Goal: Information Seeking & Learning: Learn about a topic

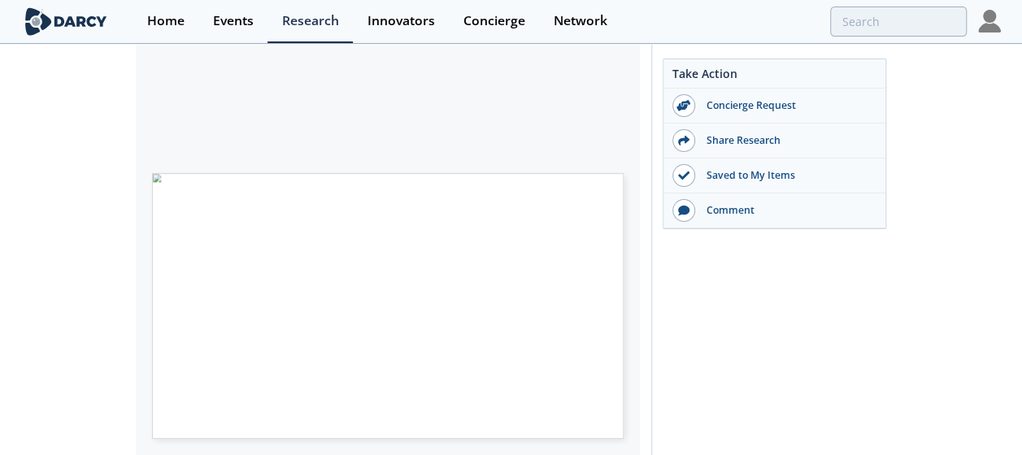
scroll to position [319, 0]
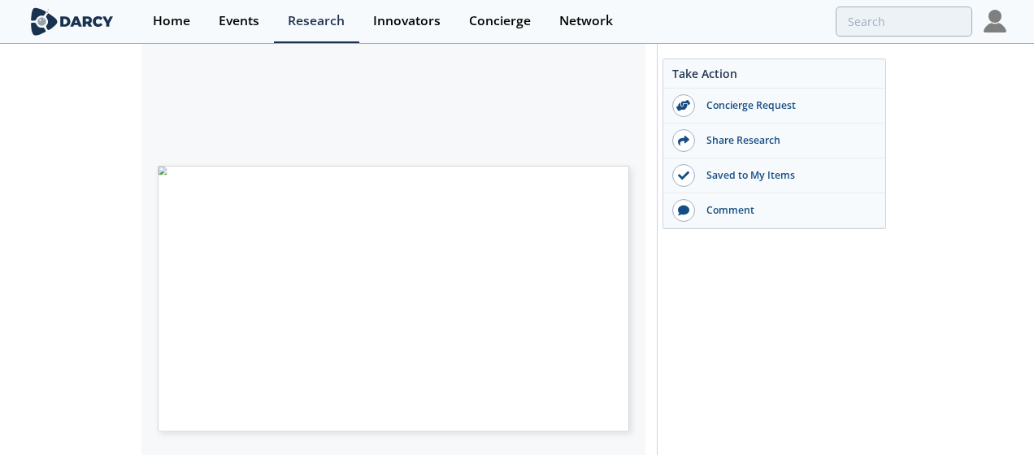
click at [546, 268] on span "Page 1" at bounding box center [482, 314] width 625 height 275
click at [605, 287] on span "Page 1" at bounding box center [482, 424] width 625 height 275
click at [634, 306] on div "[PERSON_NAME] INSIGHTS ENERGY TRANSITION LOW CARBON FUELS BIOMETHANE OVERVIEW P…" at bounding box center [402, 298] width 488 height 265
click at [605, 310] on span "Page 2" at bounding box center [479, 430] width 625 height 275
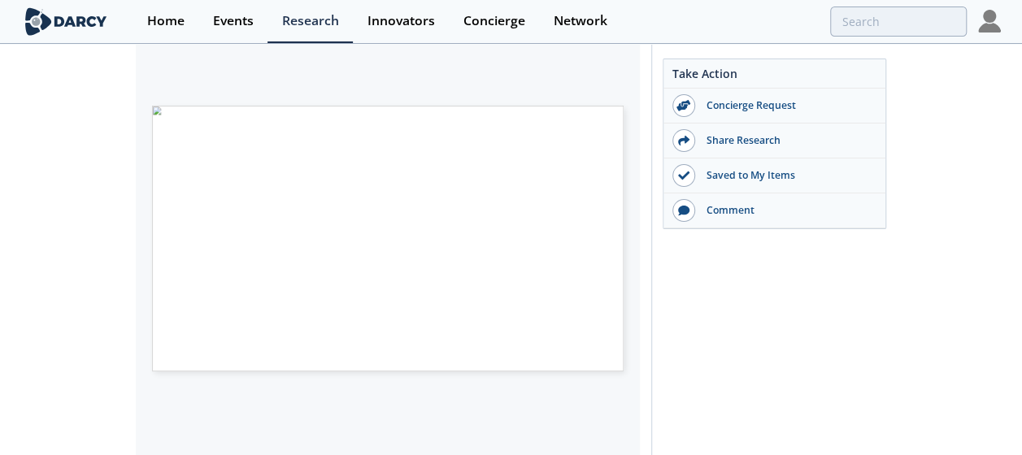
scroll to position [380, 0]
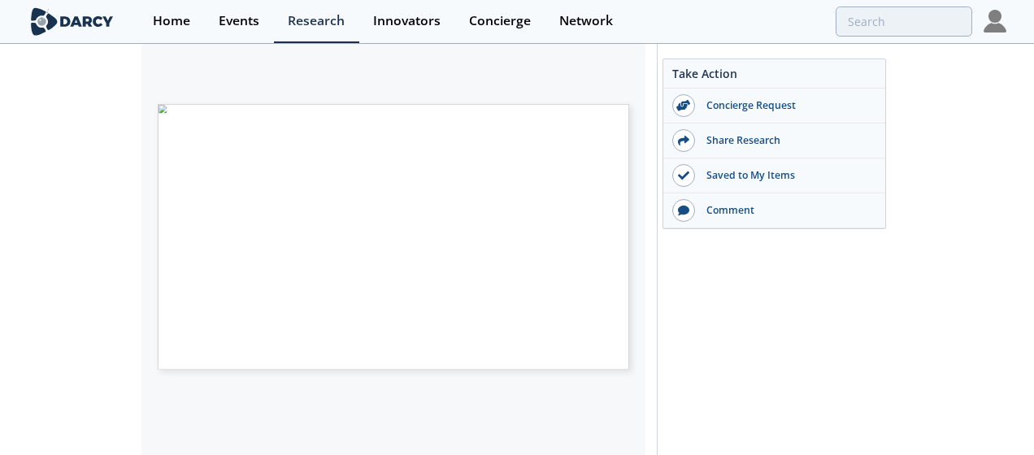
click at [512, 148] on span "Page 2" at bounding box center [633, 280] width 625 height 275
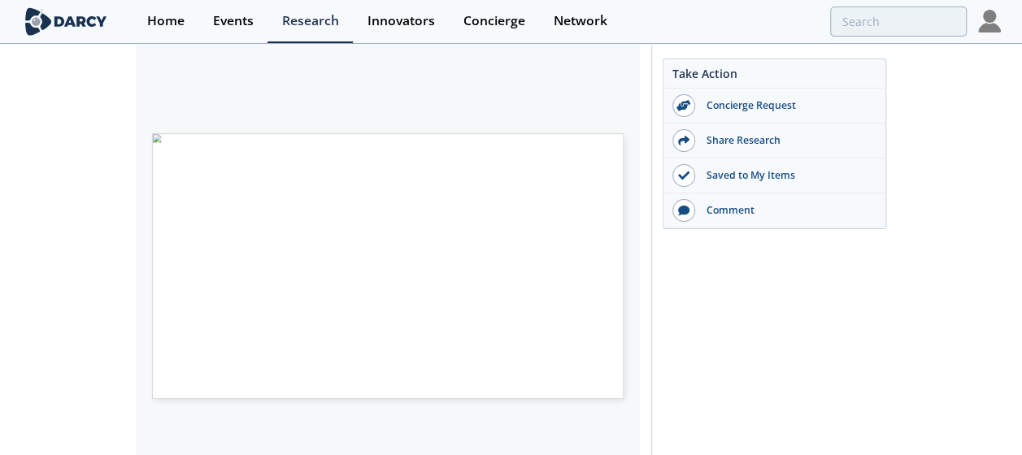
scroll to position [388, 0]
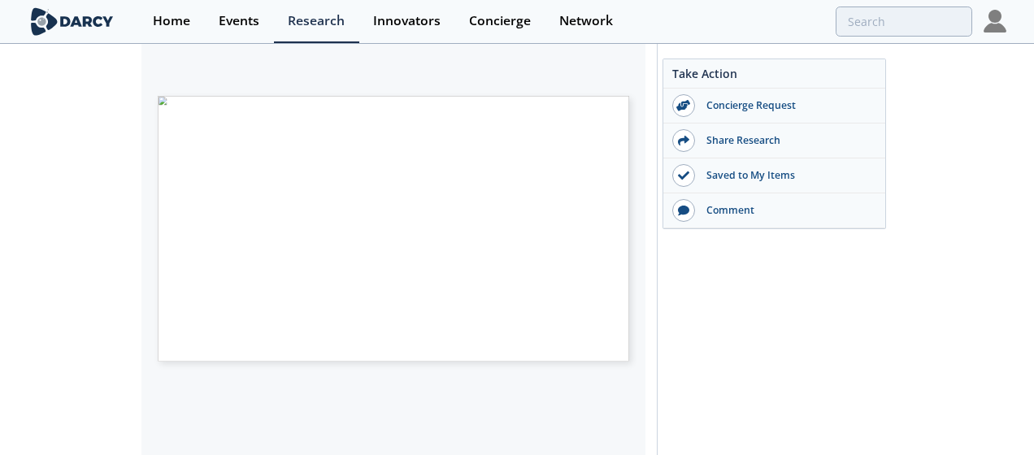
click at [530, 218] on span "Page 2" at bounding box center [633, 272] width 625 height 275
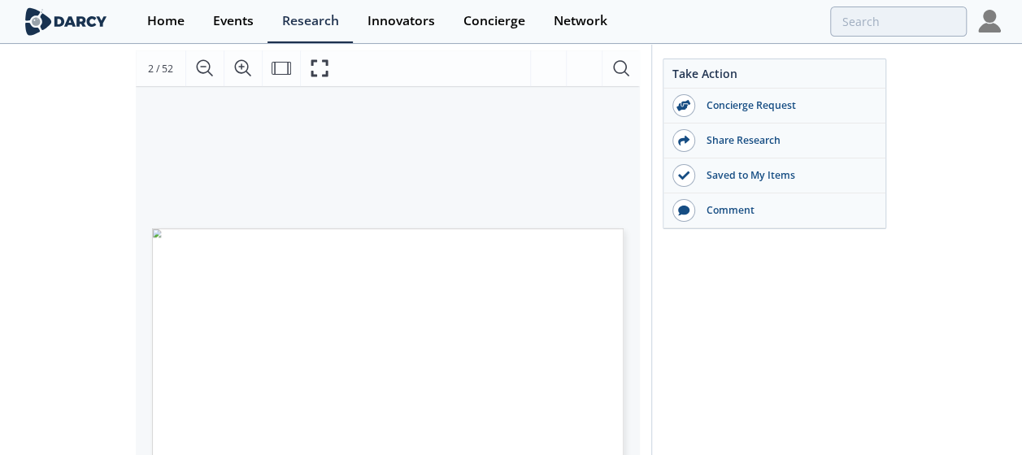
scroll to position [253, 0]
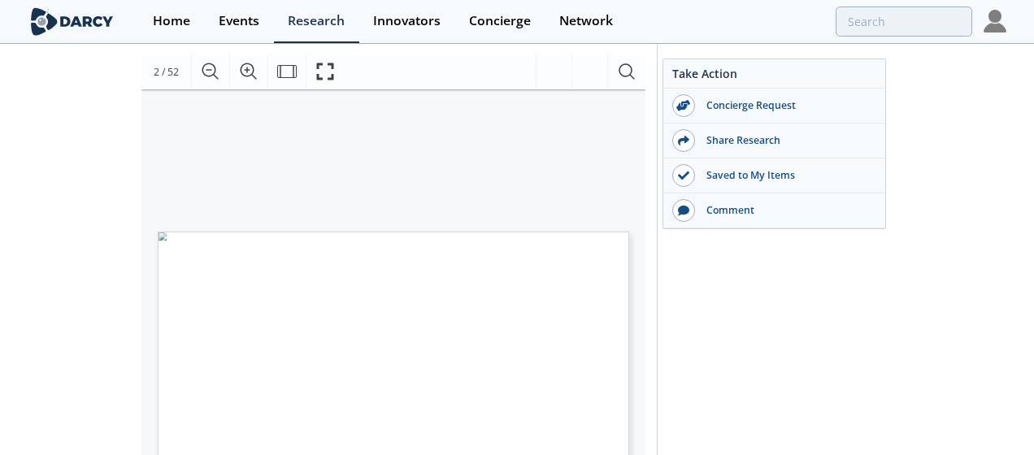
click at [177, 73] on label "2 / 52" at bounding box center [166, 72] width 25 height 16
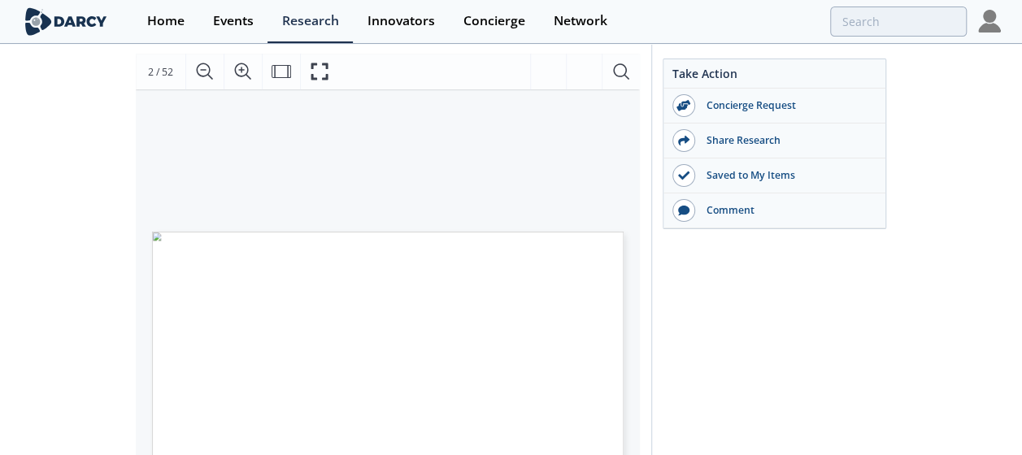
click at [983, 179] on div "Renewable Natural Gas Market Overview Concierge • Updated [DATE] In this report…" at bounding box center [511, 419] width 1022 height 1161
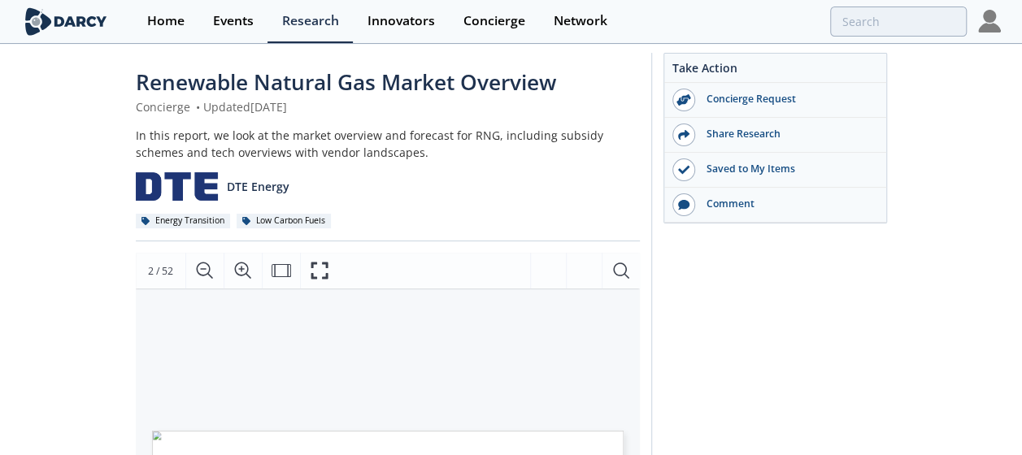
scroll to position [33, 0]
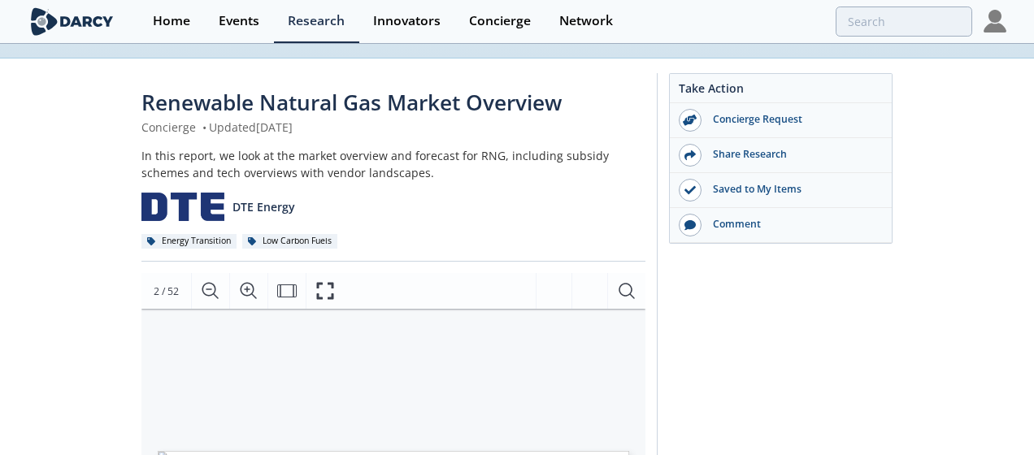
click at [177, 293] on label "2 / 52" at bounding box center [166, 292] width 25 height 16
click at [190, 323] on div "• o Global Biomethane Market Size and Potential o US Market Growth o RNG for Re…" at bounding box center [385, 449] width 488 height 281
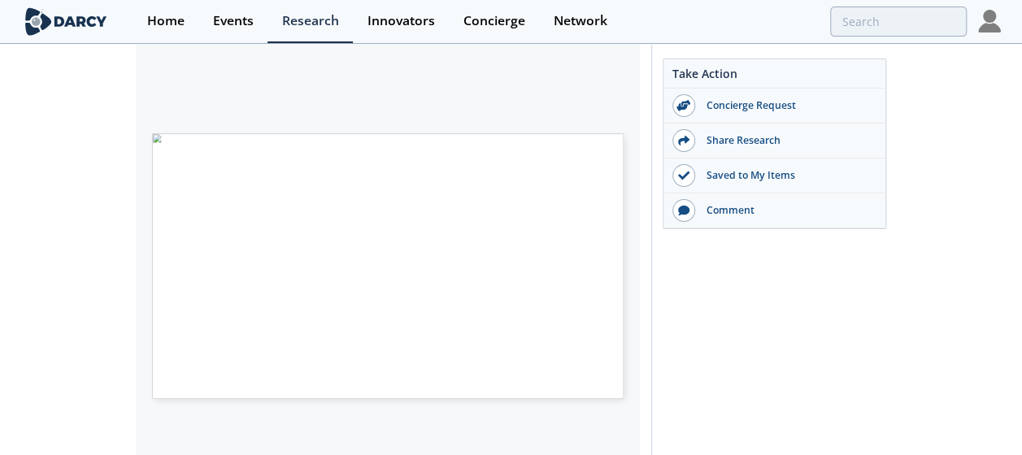
scroll to position [363, 0]
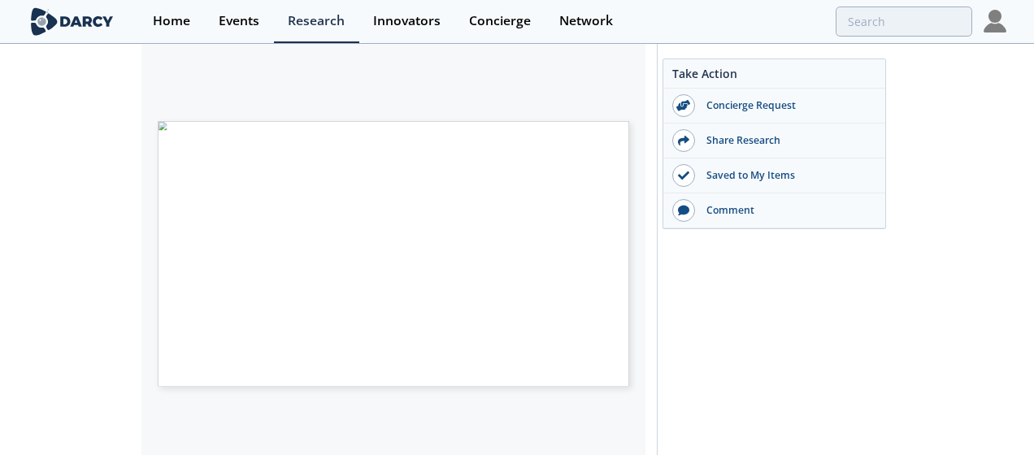
click at [499, 228] on span "Page 1" at bounding box center [482, 269] width 625 height 275
click at [224, 345] on span "Page 1" at bounding box center [481, 435] width 625 height 275
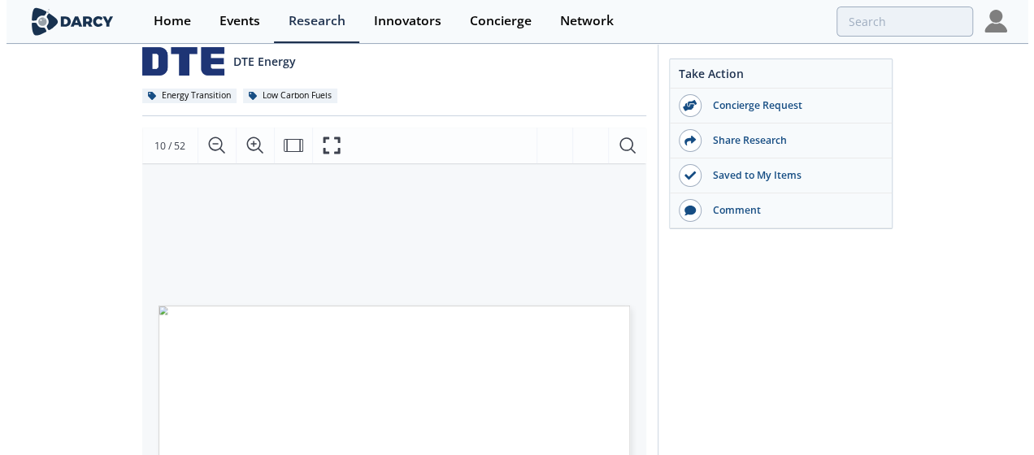
scroll to position [185, 0]
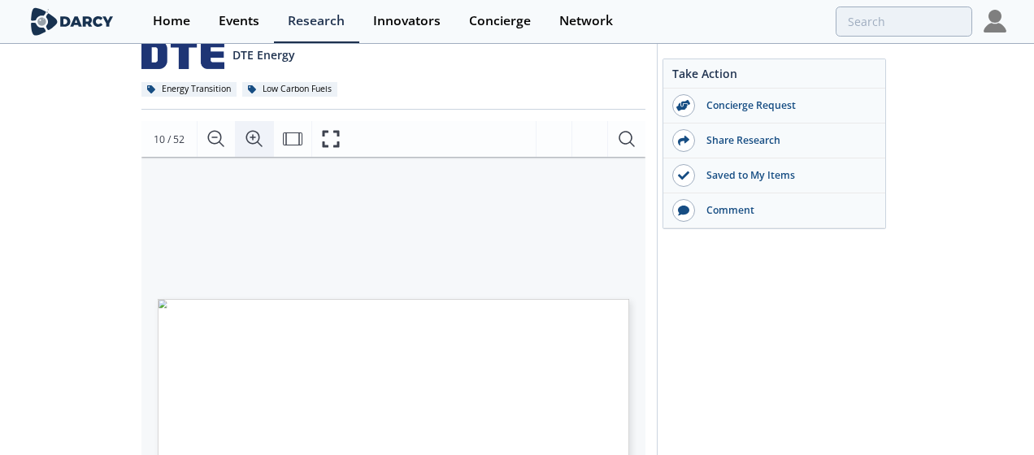
click at [256, 133] on icon "Zoom In" at bounding box center [255, 139] width 20 height 20
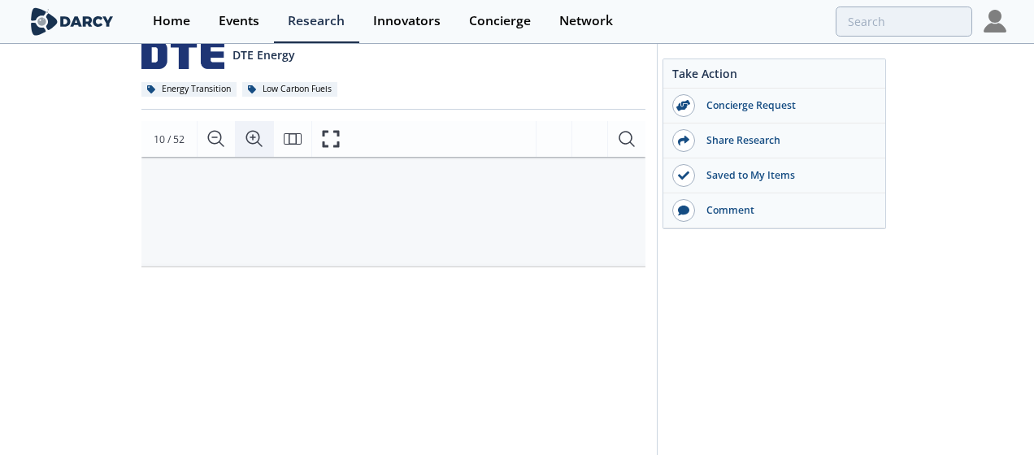
click at [256, 133] on icon "Zoom In" at bounding box center [255, 139] width 20 height 20
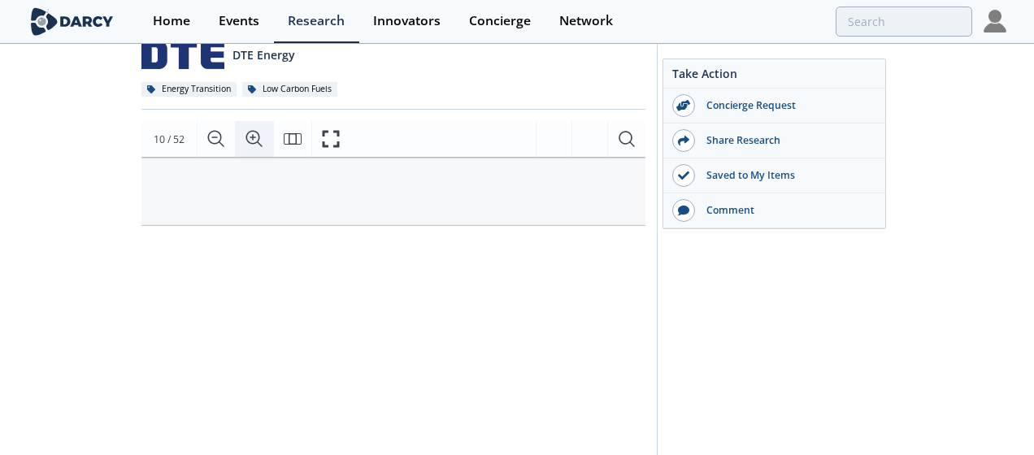
scroll to position [0, 132]
click at [256, 133] on icon "Zoom In" at bounding box center [255, 139] width 20 height 20
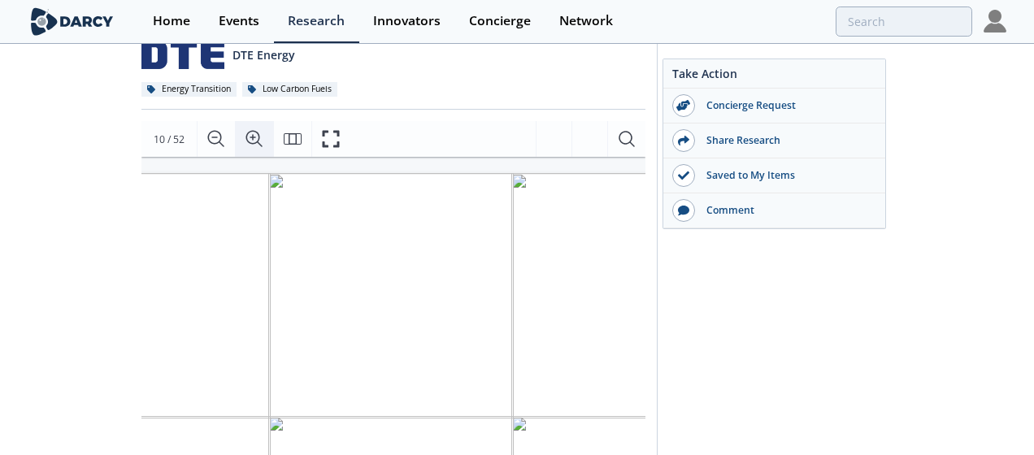
scroll to position [1, 224]
click at [325, 134] on icon "Fullscreen" at bounding box center [331, 139] width 20 height 20
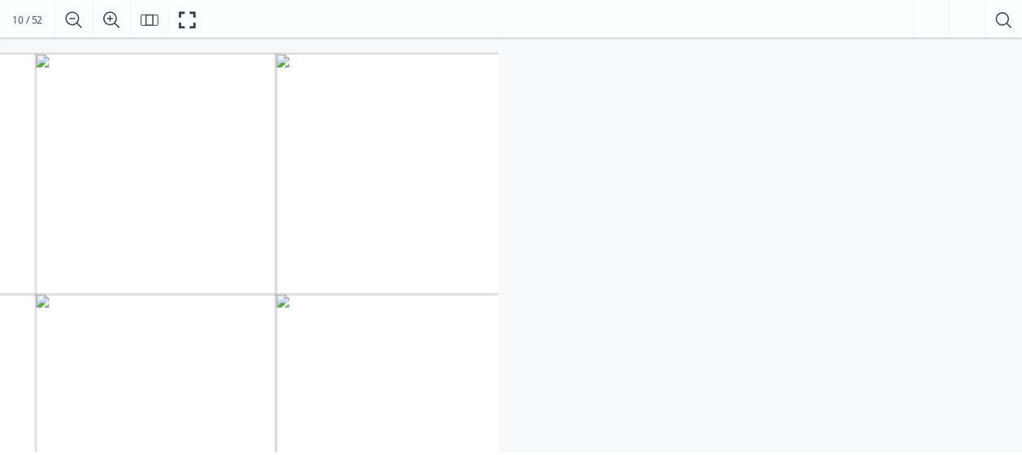
scroll to position [0, 0]
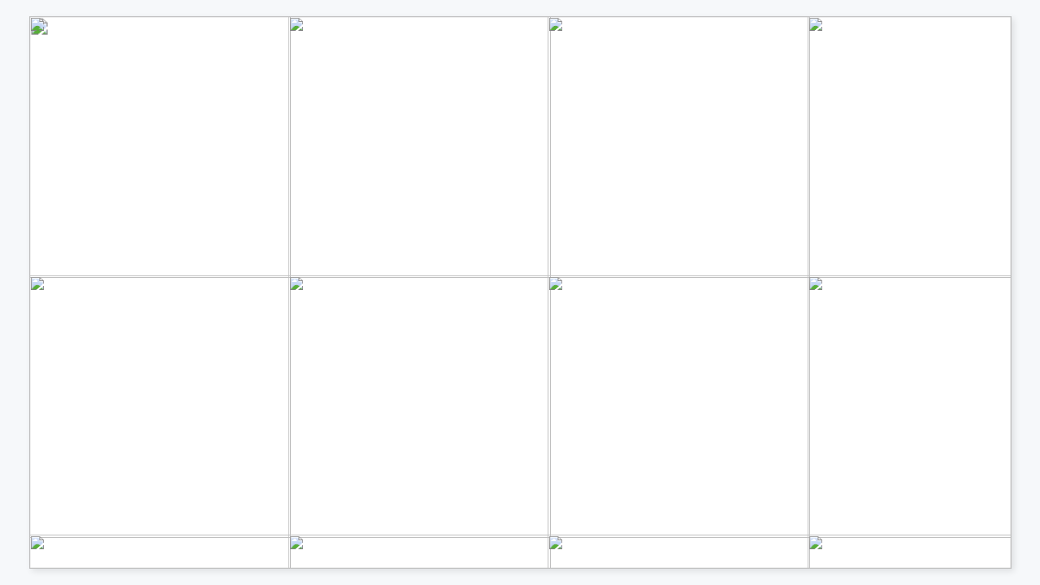
click at [124, 454] on span "[GEOGRAPHIC_DATA]" at bounding box center [152, 549] width 101 height 9
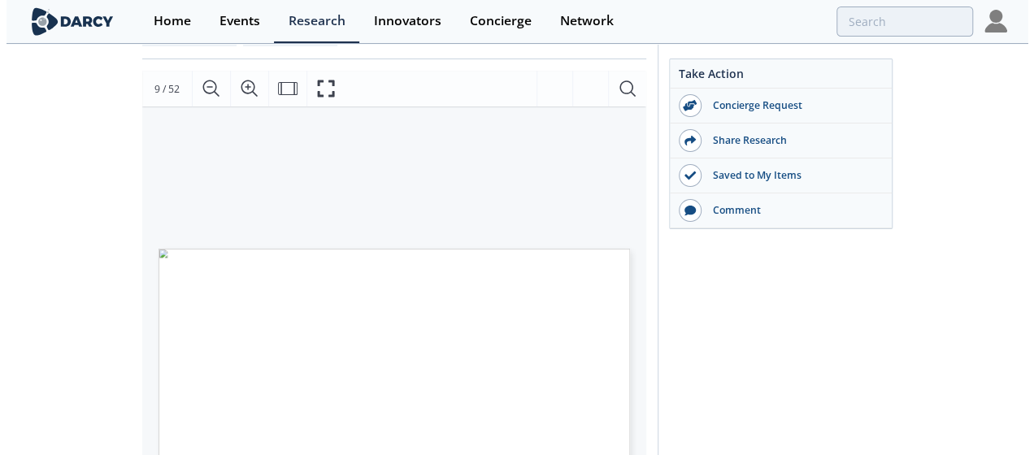
scroll to position [241, 0]
click at [315, 86] on icon "Fullscreen" at bounding box center [325, 84] width 20 height 20
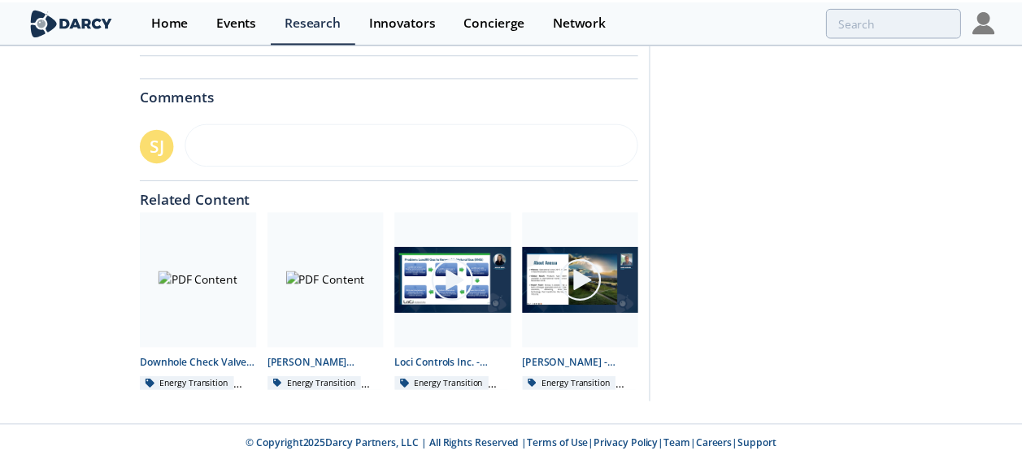
scroll to position [0, 0]
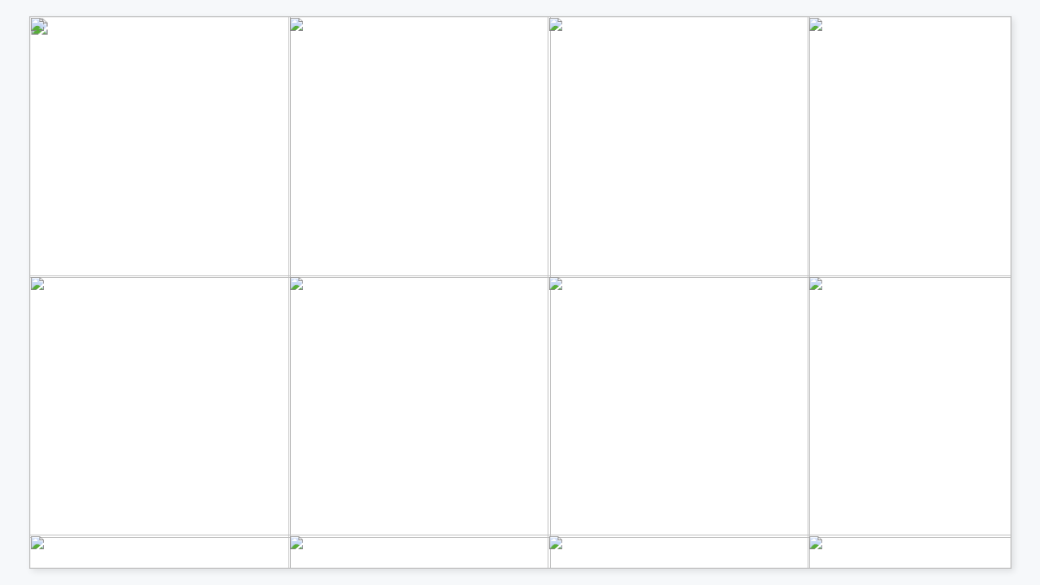
click at [242, 454] on span "RNG Coalition" at bounding box center [258, 548] width 59 height 7
